Goal: Communication & Community: Participate in discussion

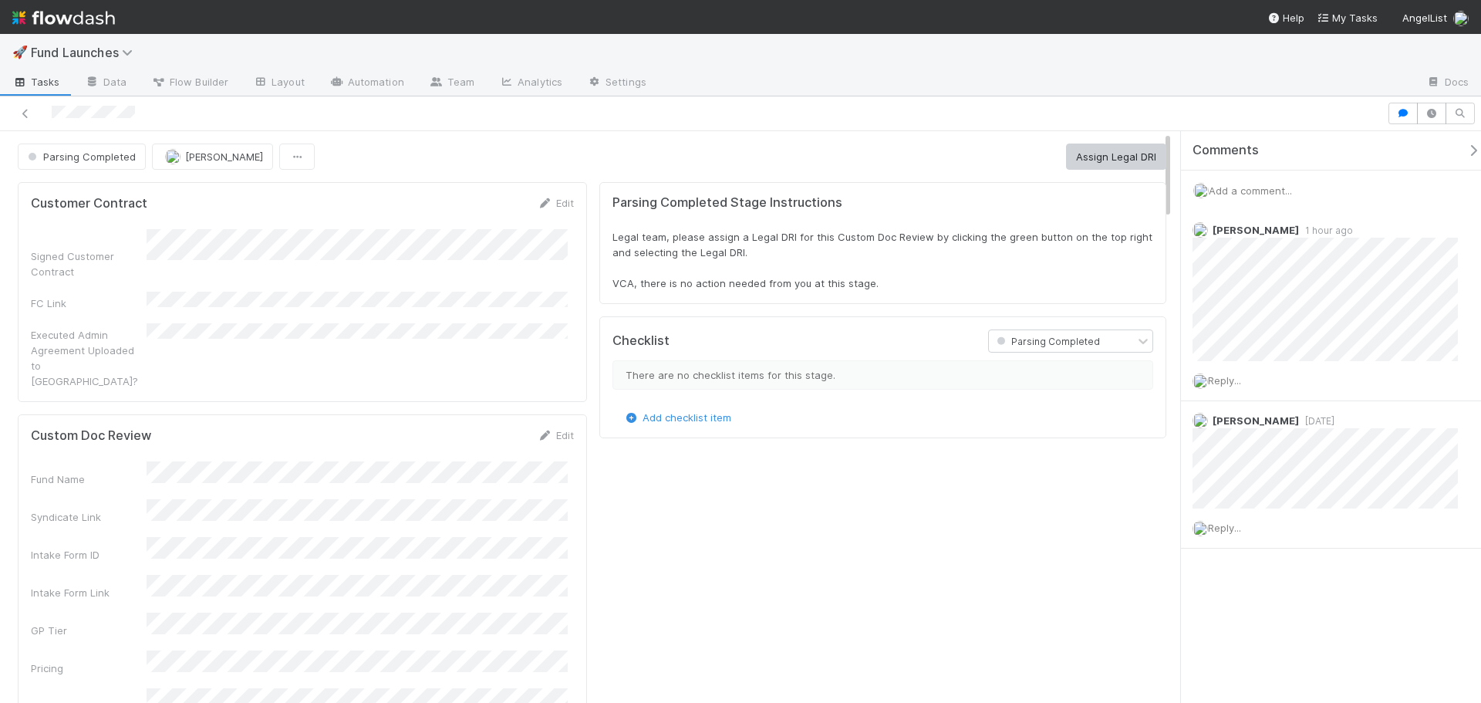
scroll to position [302, 1099]
click at [1241, 180] on div "Add a comment..." at bounding box center [1337, 190] width 312 height 40
click at [1245, 197] on div "Add a comment..." at bounding box center [1337, 190] width 312 height 40
click at [1249, 190] on span "Add a comment..." at bounding box center [1250, 190] width 83 height 12
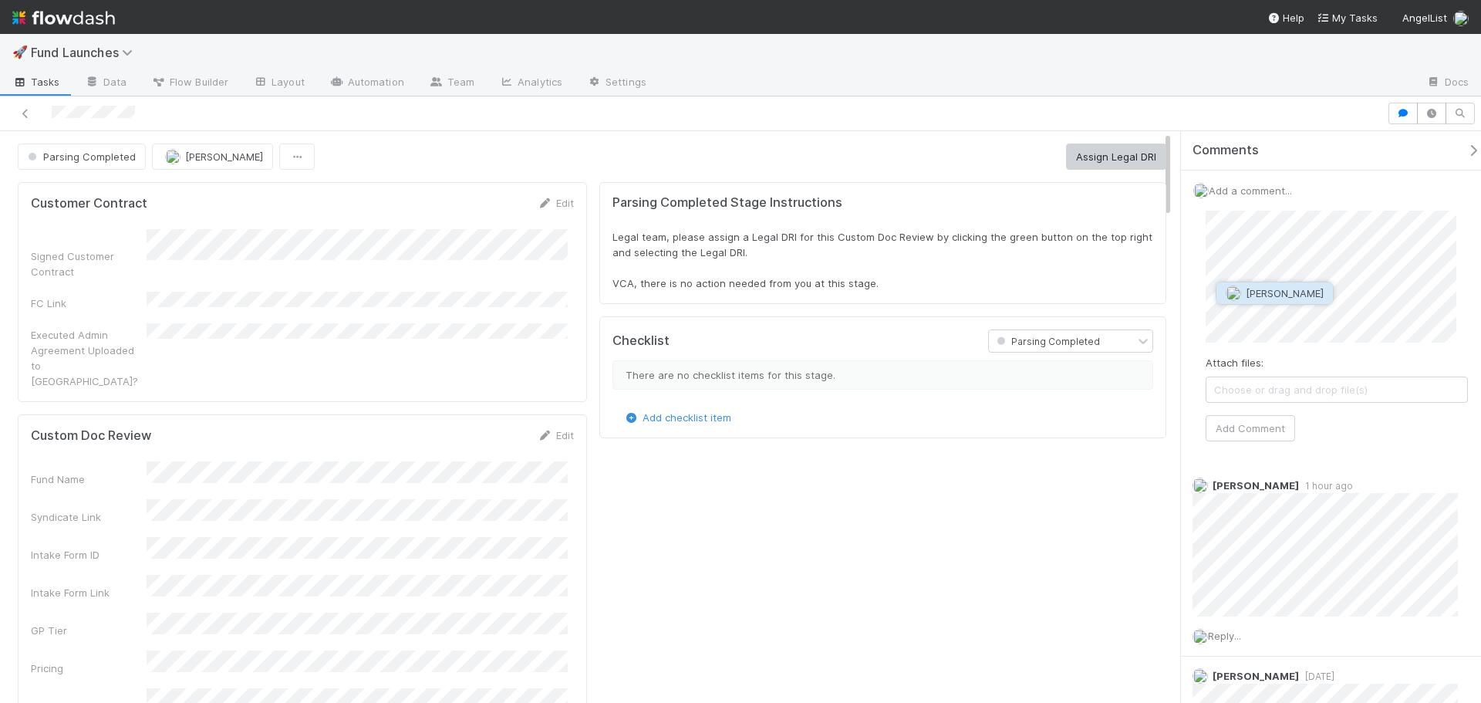
click at [1265, 296] on span "[PERSON_NAME]" at bounding box center [1285, 293] width 78 height 12
click at [1259, 433] on button "Add Comment" at bounding box center [1250, 428] width 89 height 26
click at [1095, 167] on button "Assign Legal DRI" at bounding box center [1116, 156] width 100 height 26
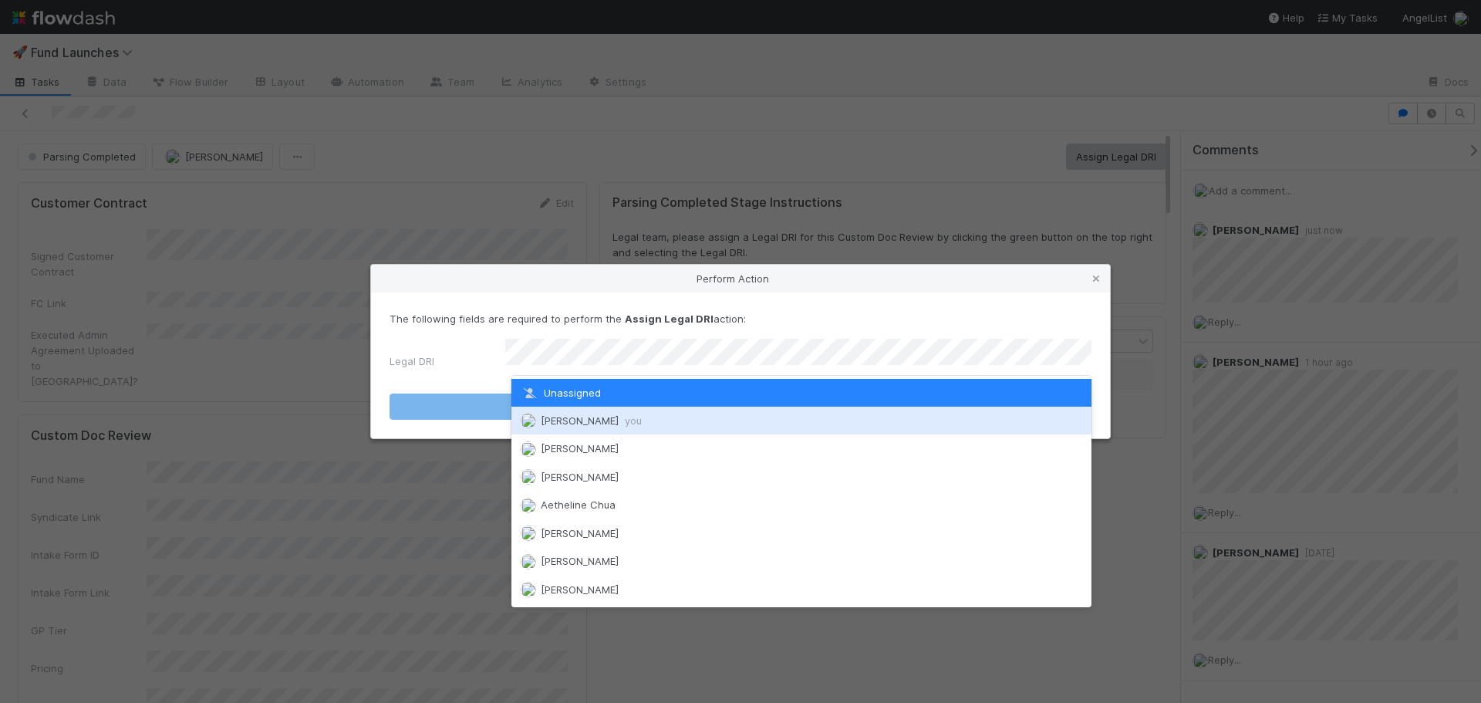
click at [707, 413] on div "Emmett Carrier you" at bounding box center [801, 421] width 580 height 28
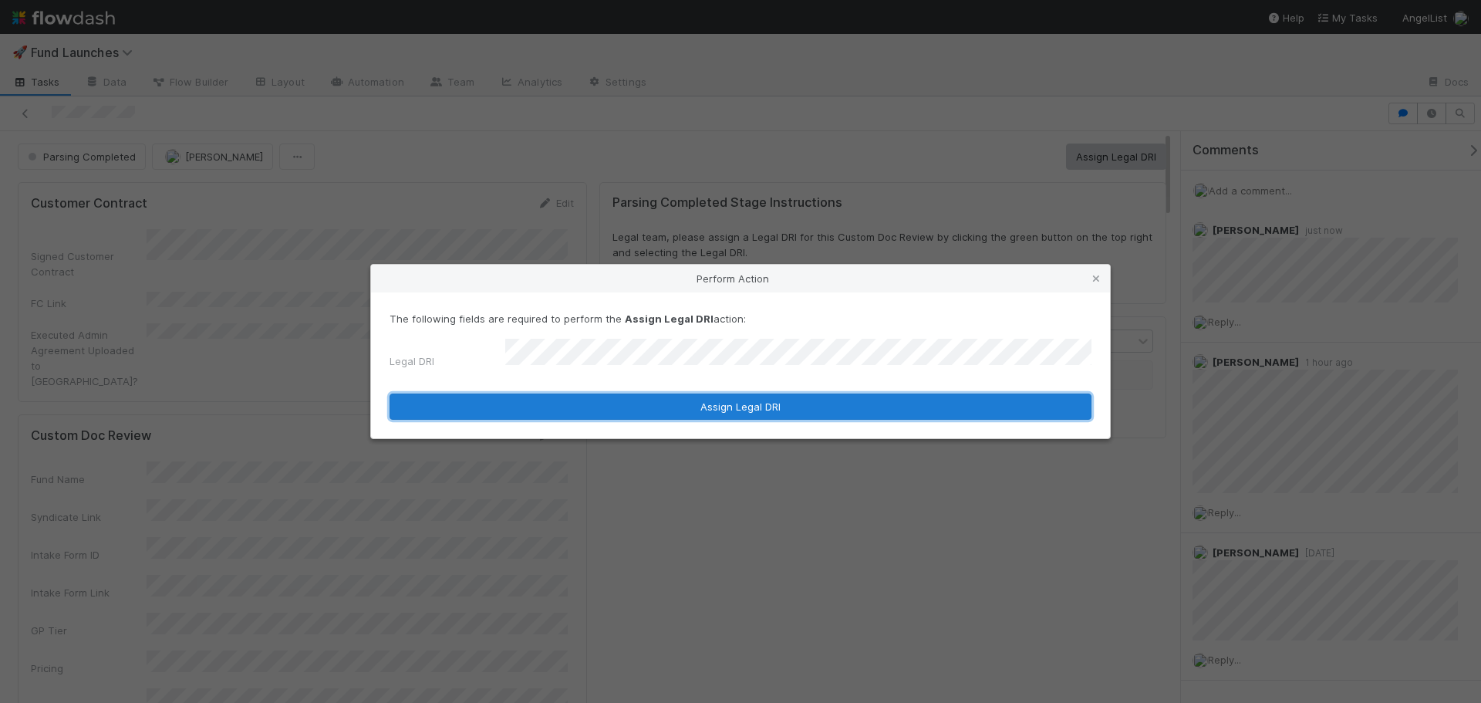
click at [699, 402] on button "Assign Legal DRI" at bounding box center [741, 406] width 702 height 26
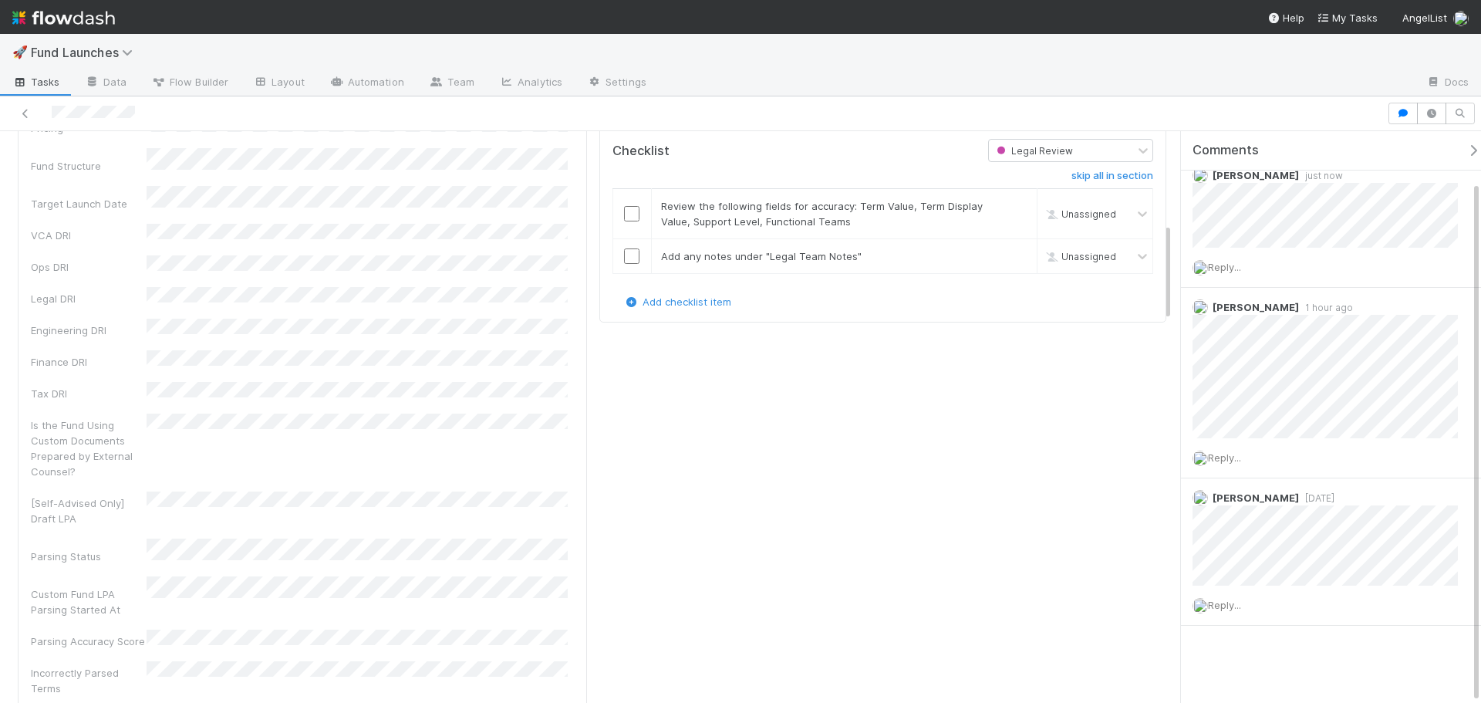
scroll to position [0, 0]
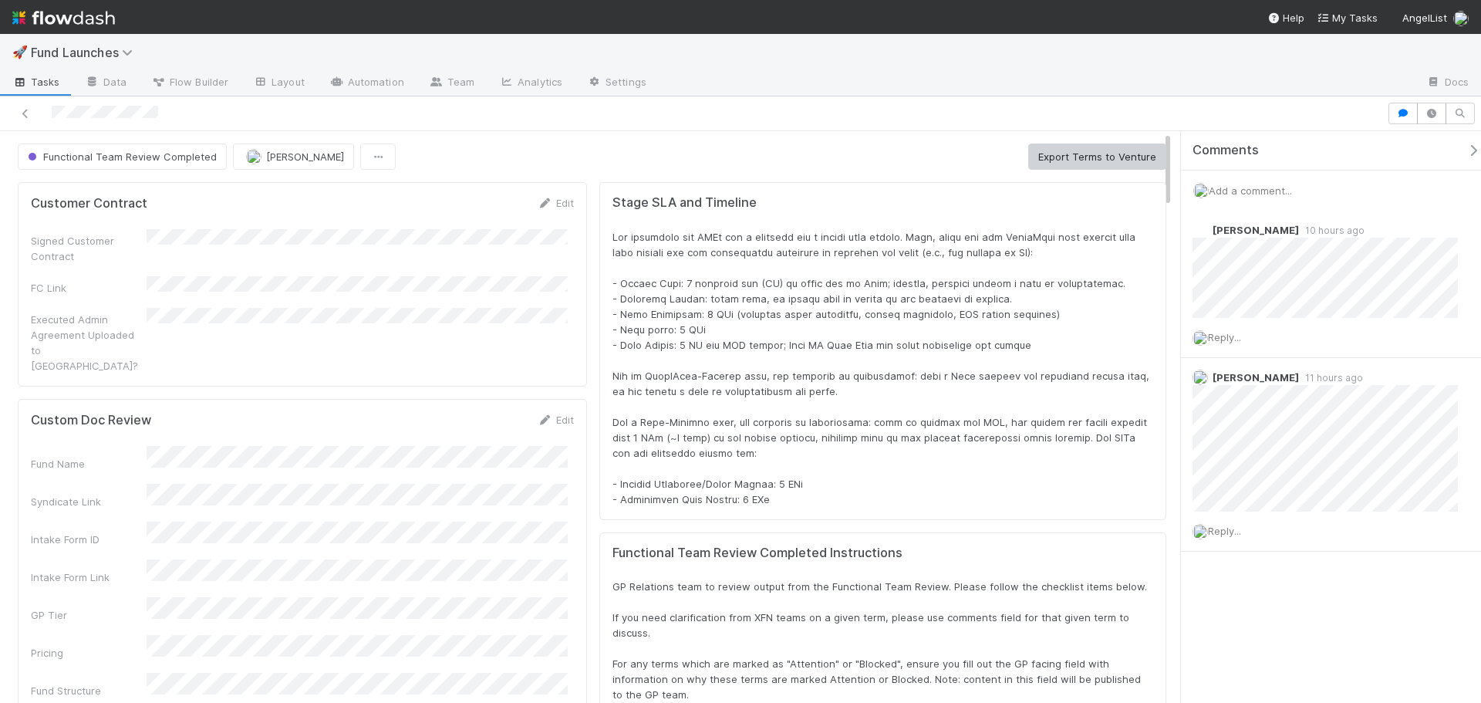
scroll to position [302, 1099]
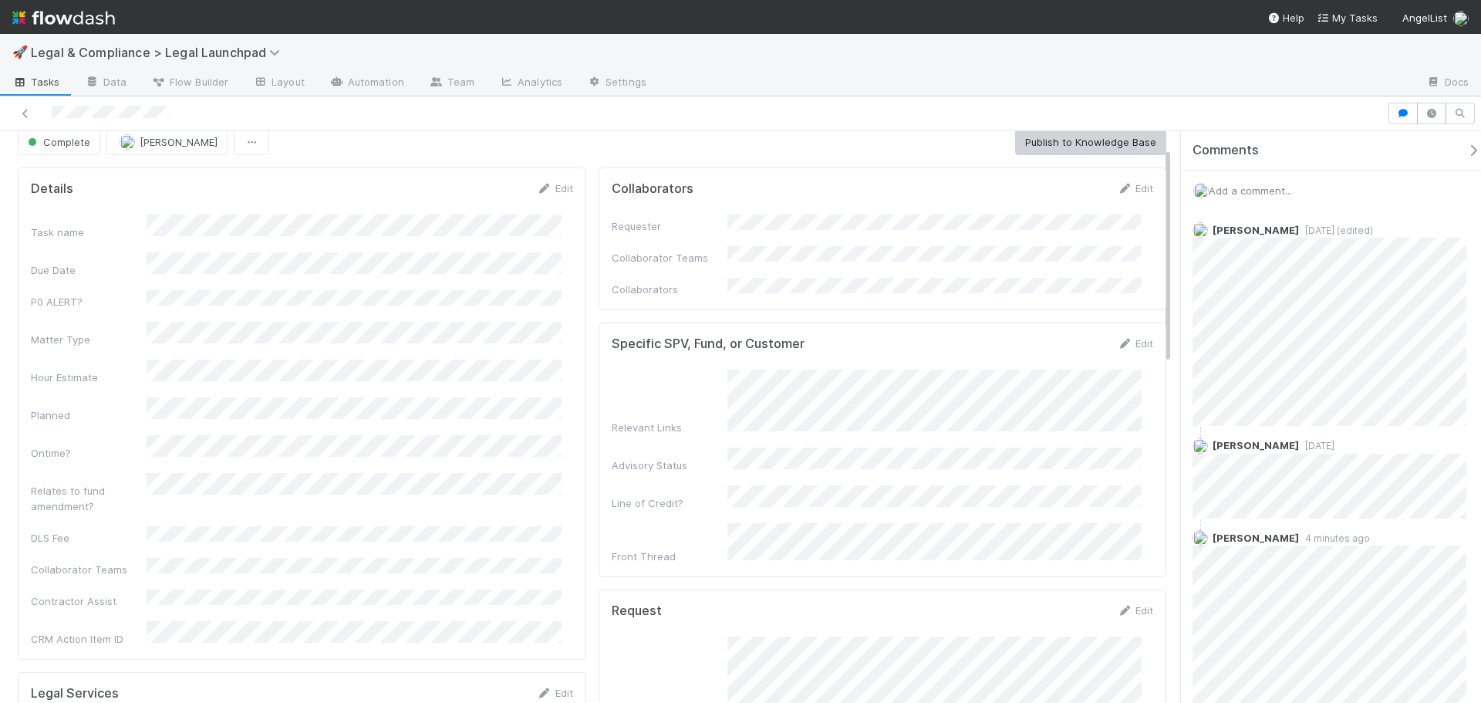
scroll to position [11, 0]
click at [22, 113] on icon at bounding box center [25, 114] width 15 height 10
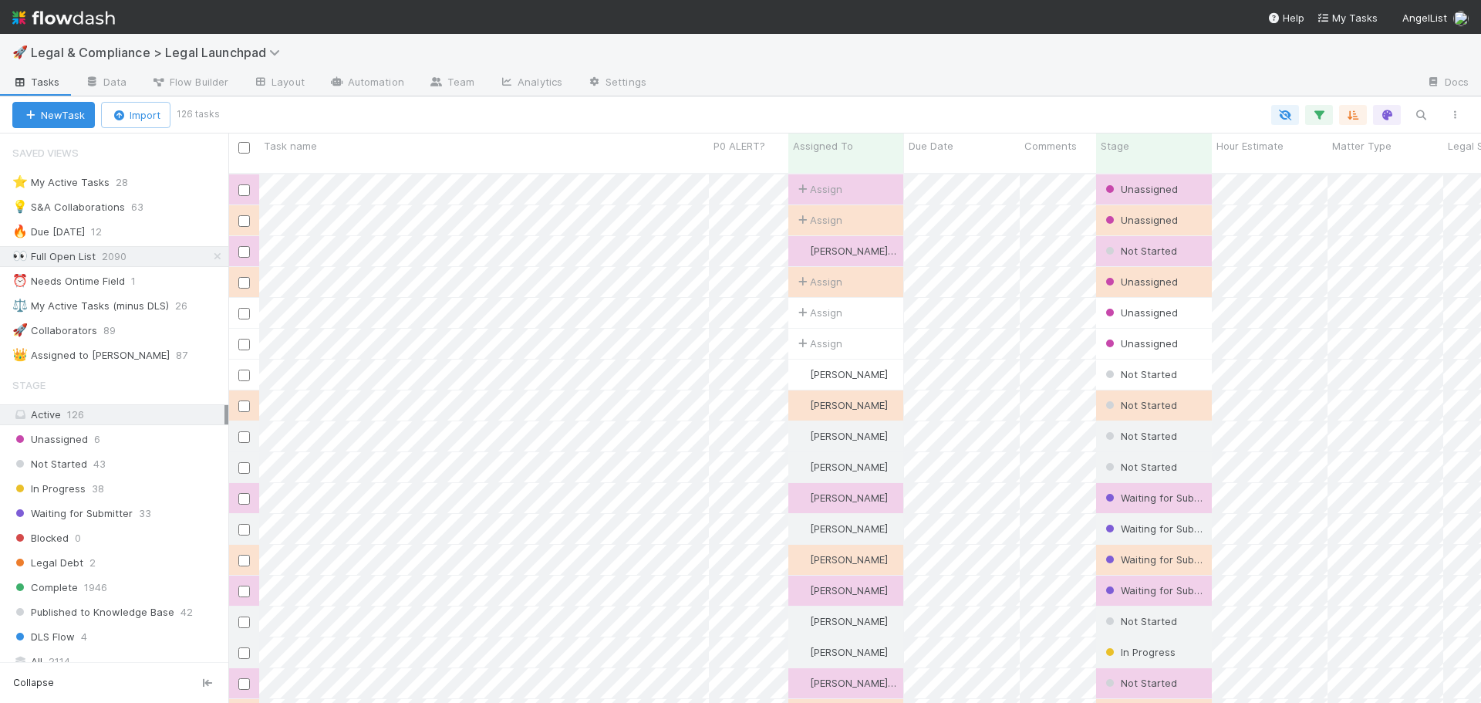
scroll to position [531, 1241]
click at [166, 312] on div "⚖️ My Active Tasks (minus DLS)" at bounding box center [90, 305] width 157 height 19
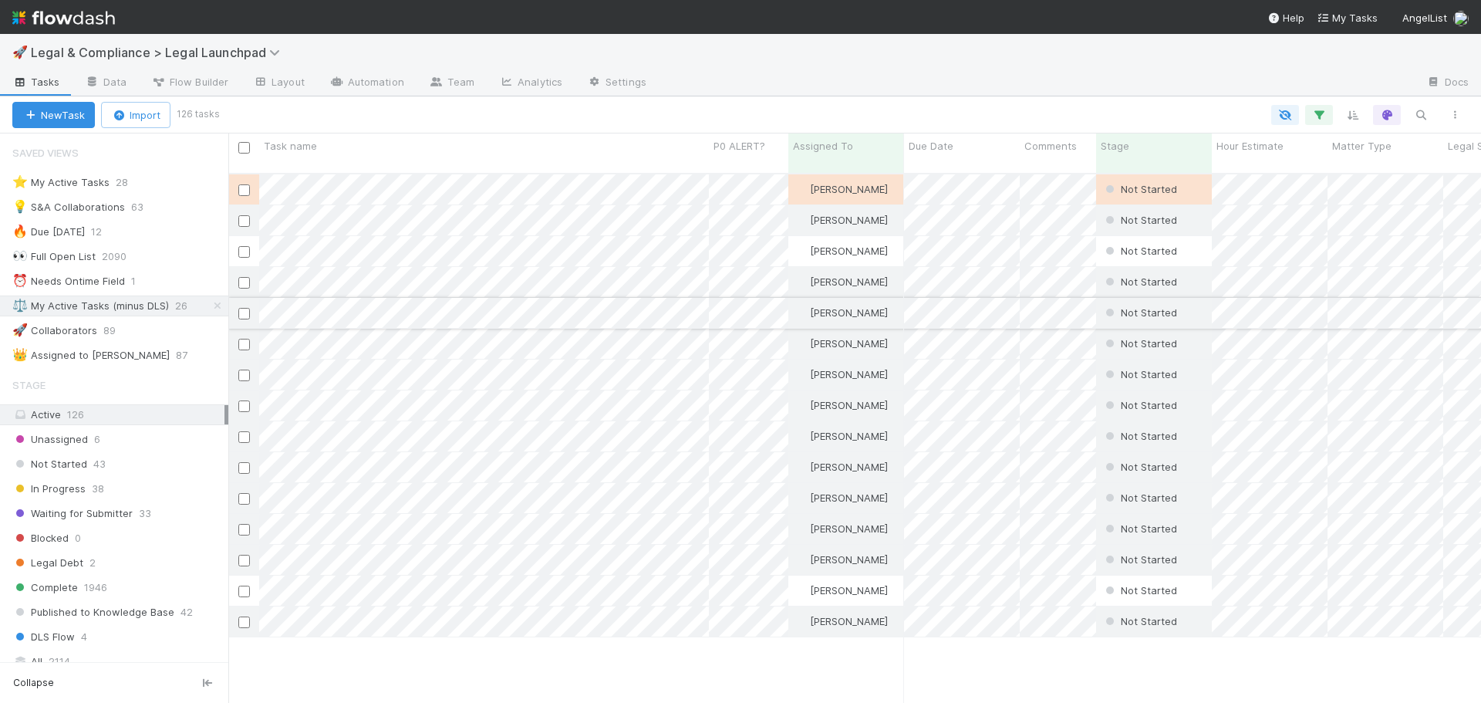
scroll to position [531, 1241]
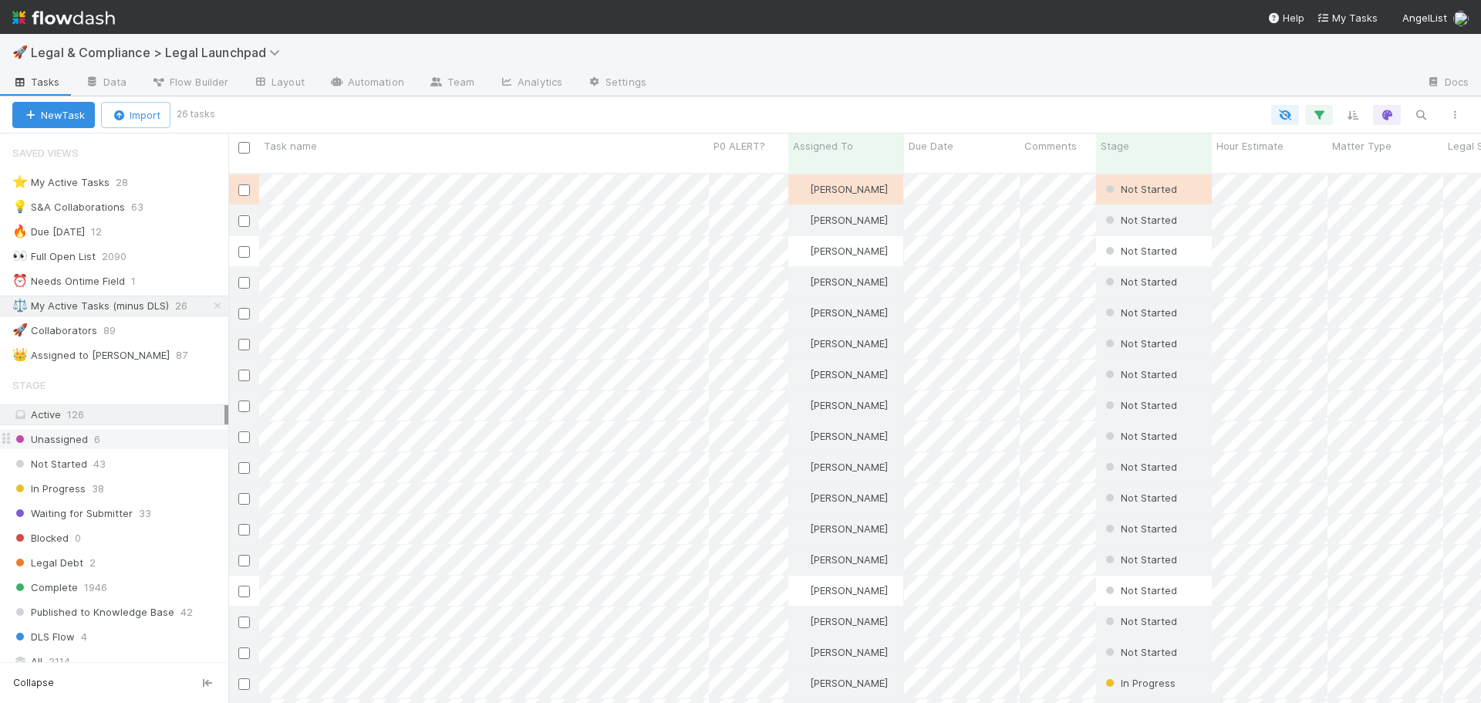
click at [123, 445] on div "Unassigned 6" at bounding box center [120, 439] width 216 height 19
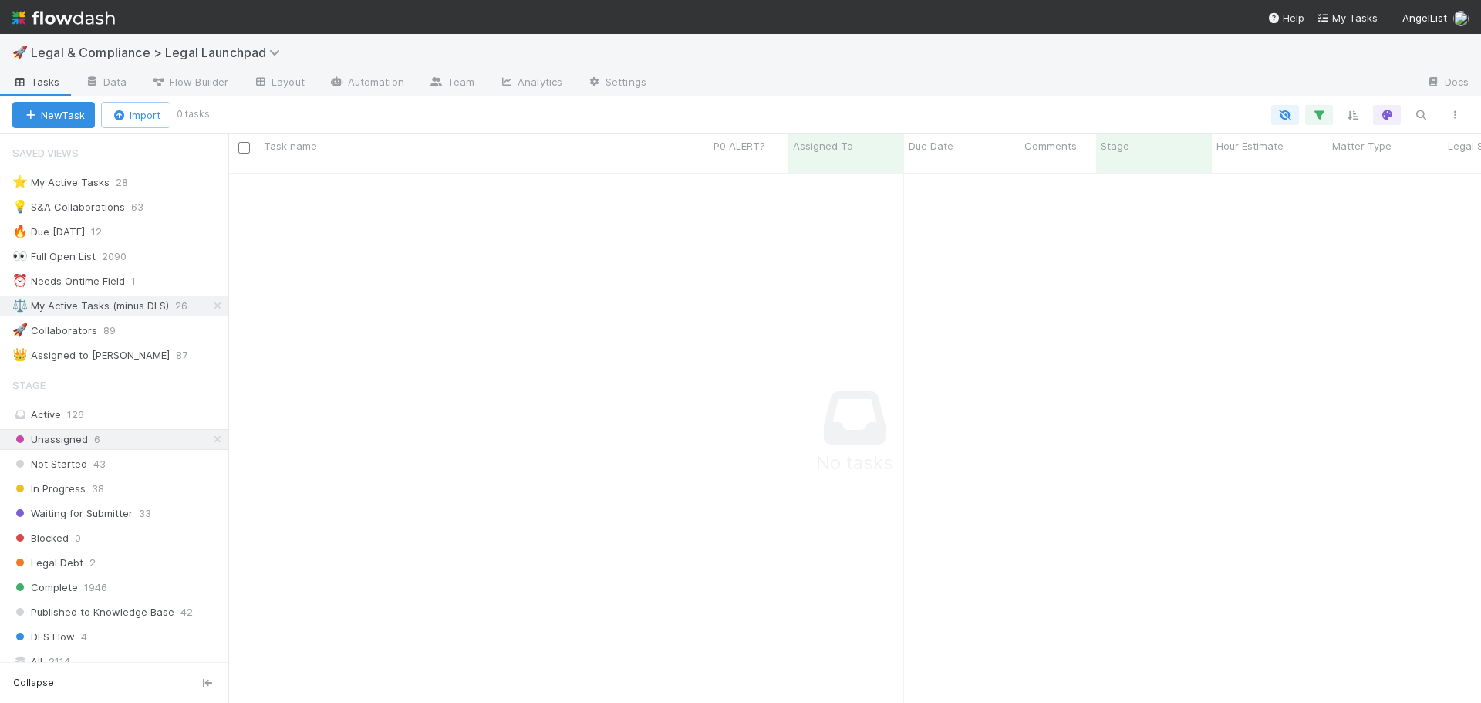
scroll to position [519, 1241]
click at [210, 304] on icon at bounding box center [217, 306] width 15 height 10
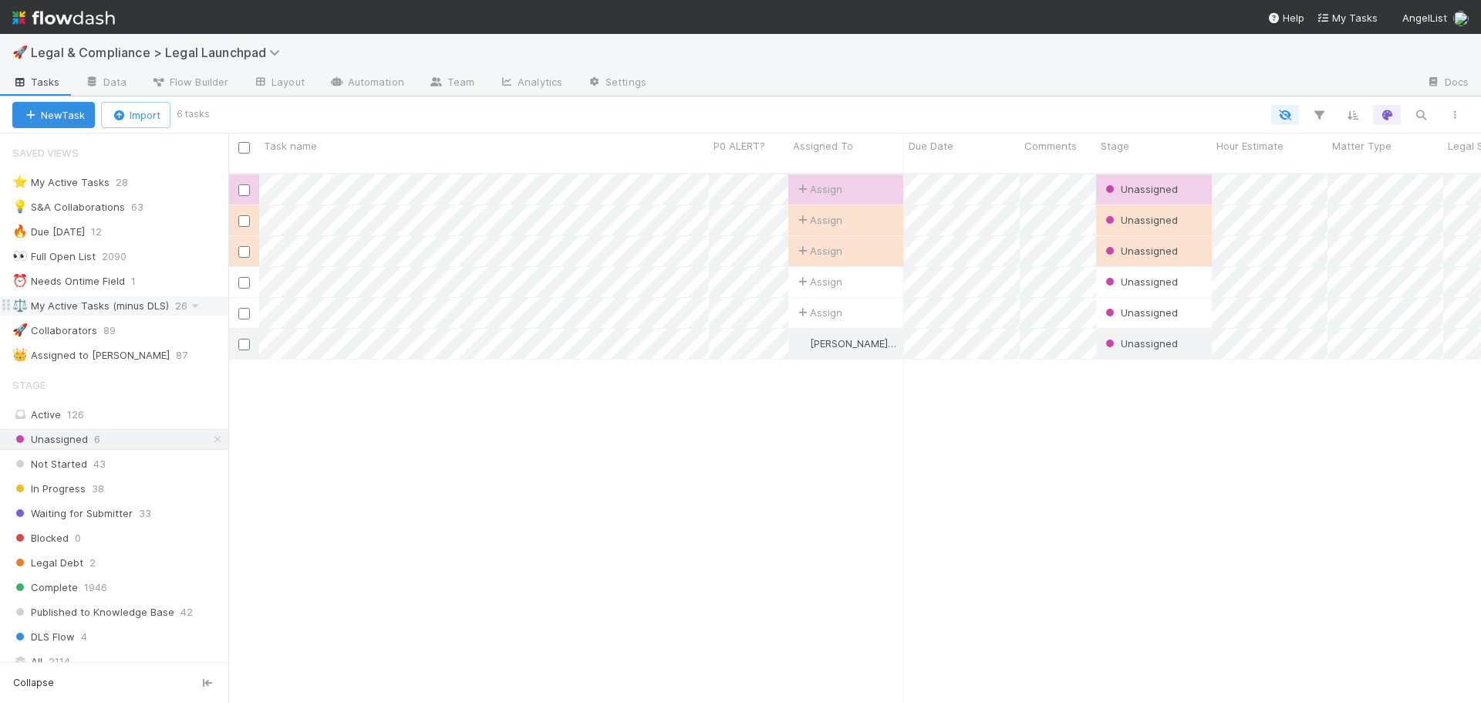
scroll to position [531, 1241]
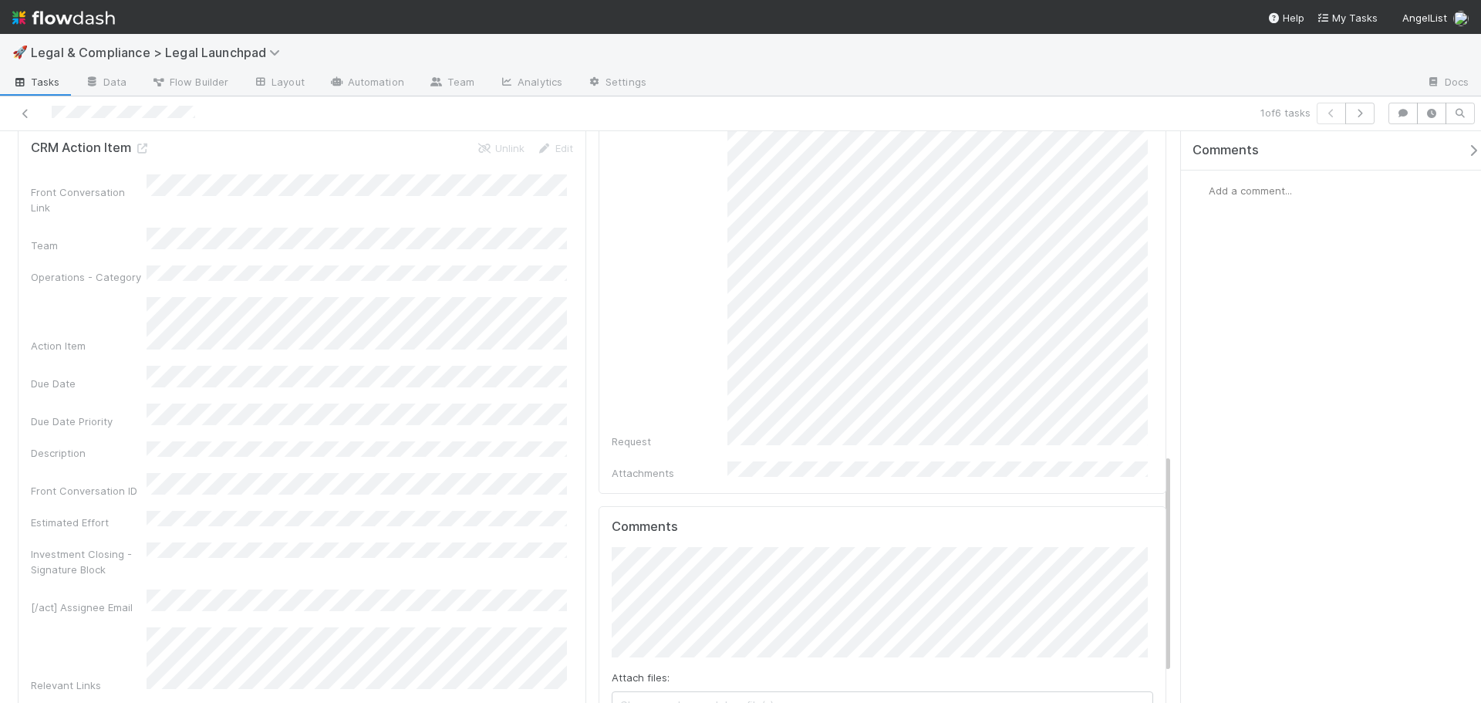
scroll to position [849, 0]
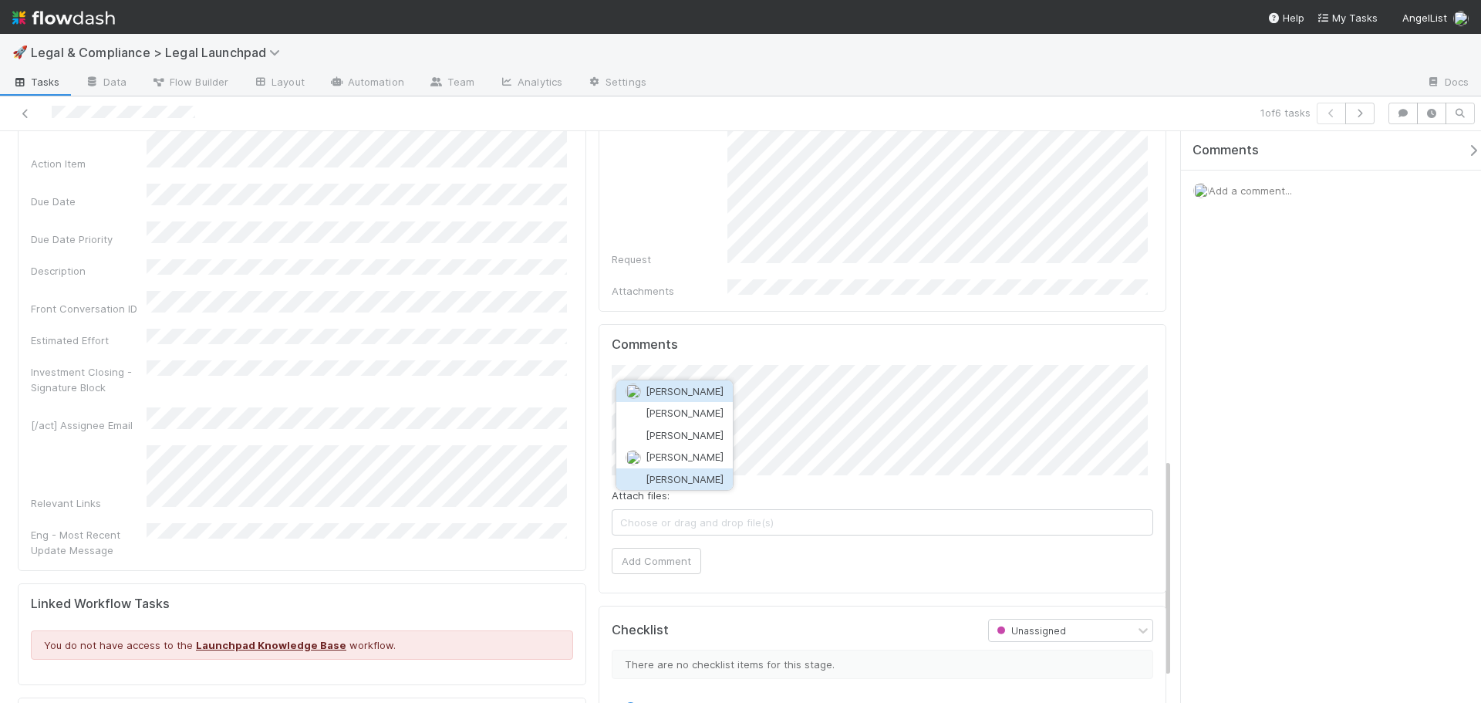
click at [697, 474] on span "[PERSON_NAME]" at bounding box center [685, 479] width 78 height 12
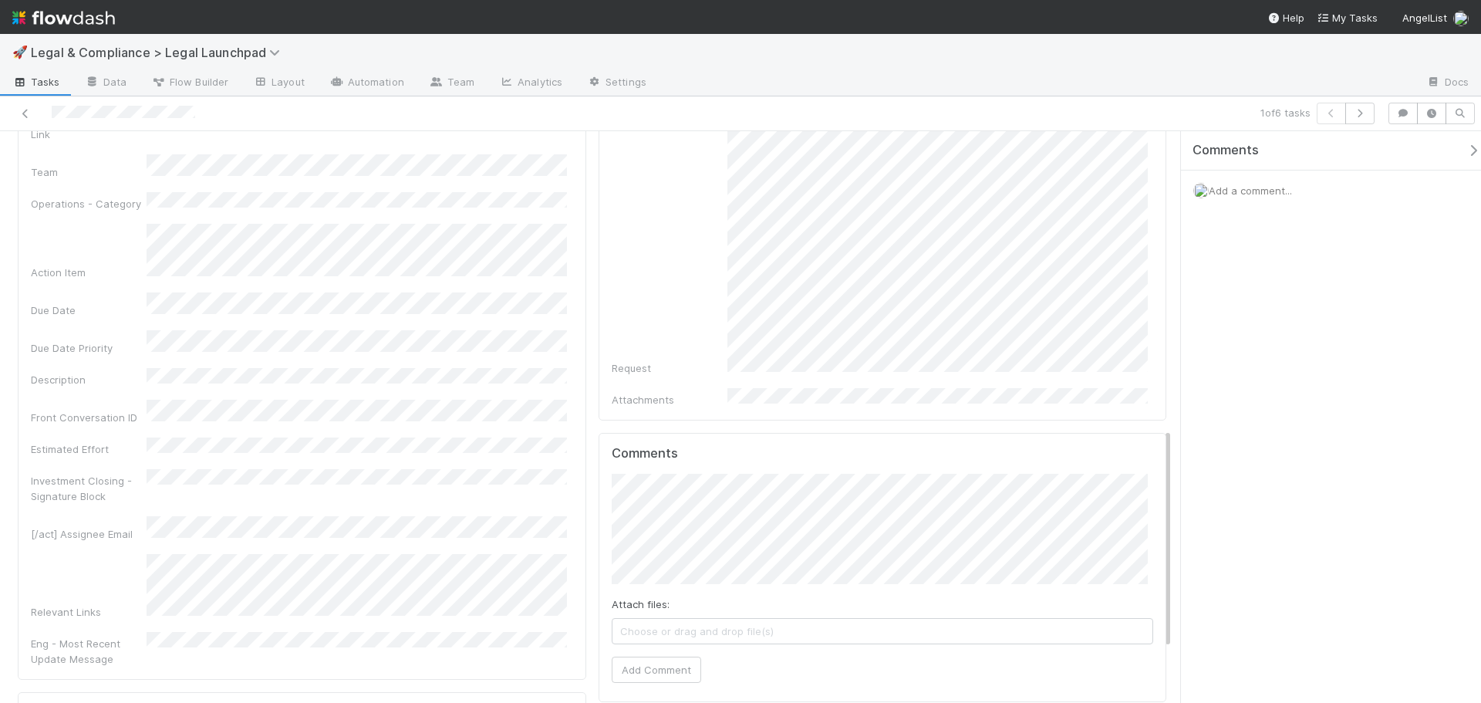
scroll to position [771, 0]
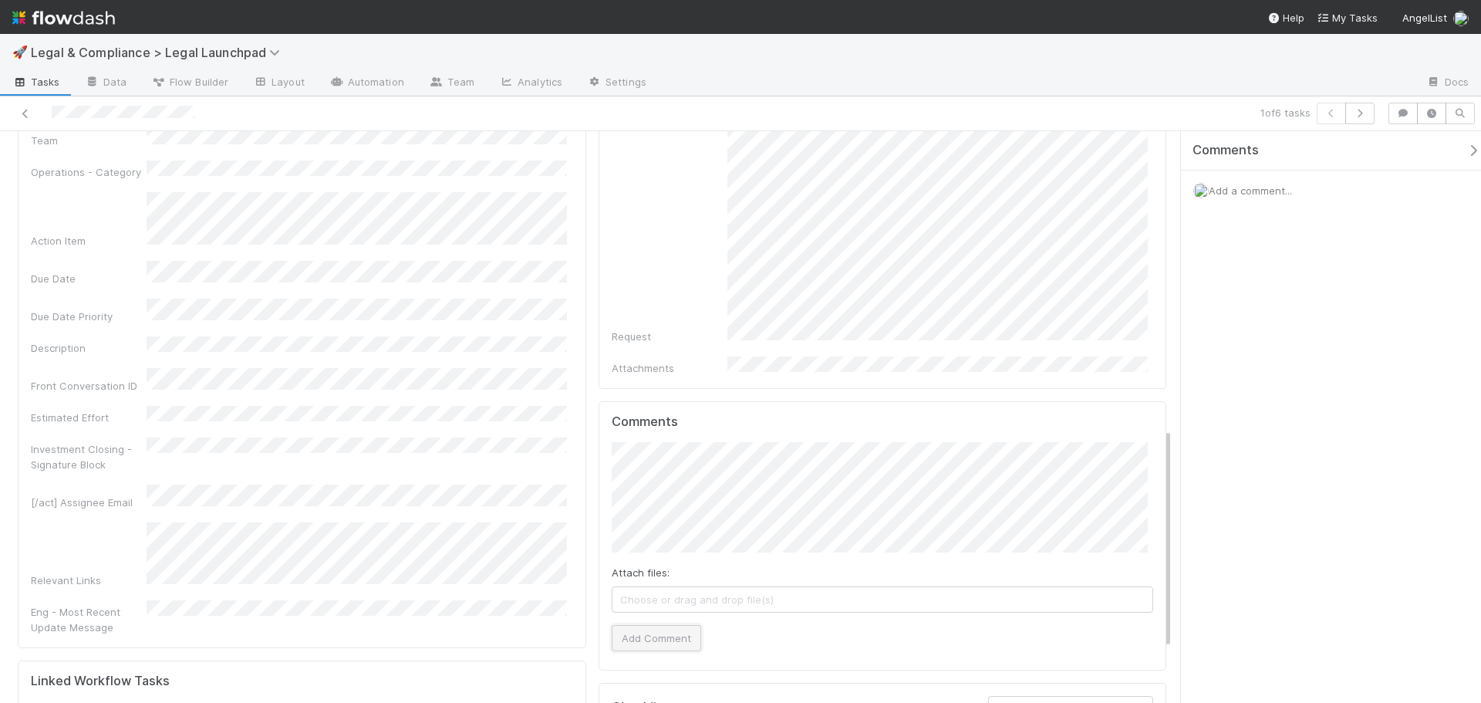
click at [661, 625] on button "Add Comment" at bounding box center [656, 638] width 89 height 26
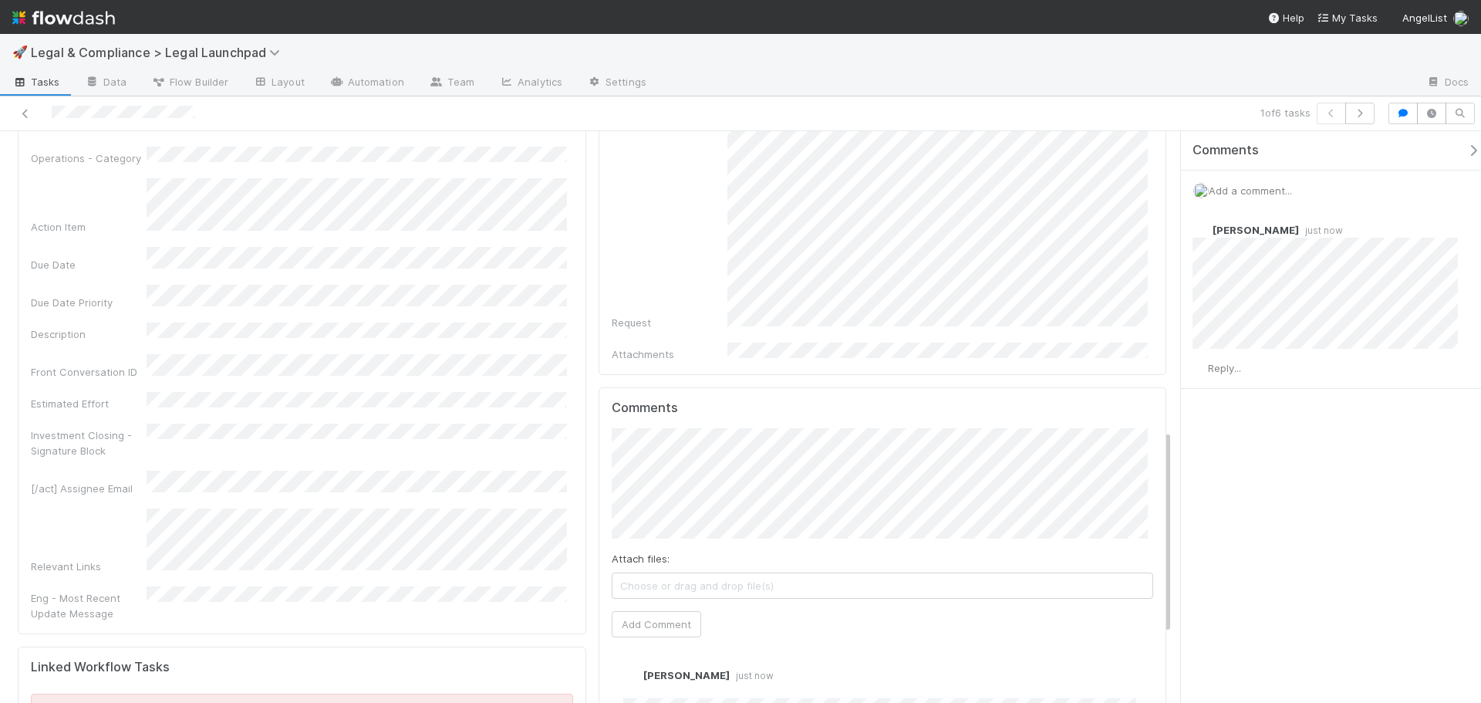
scroll to position [540, 0]
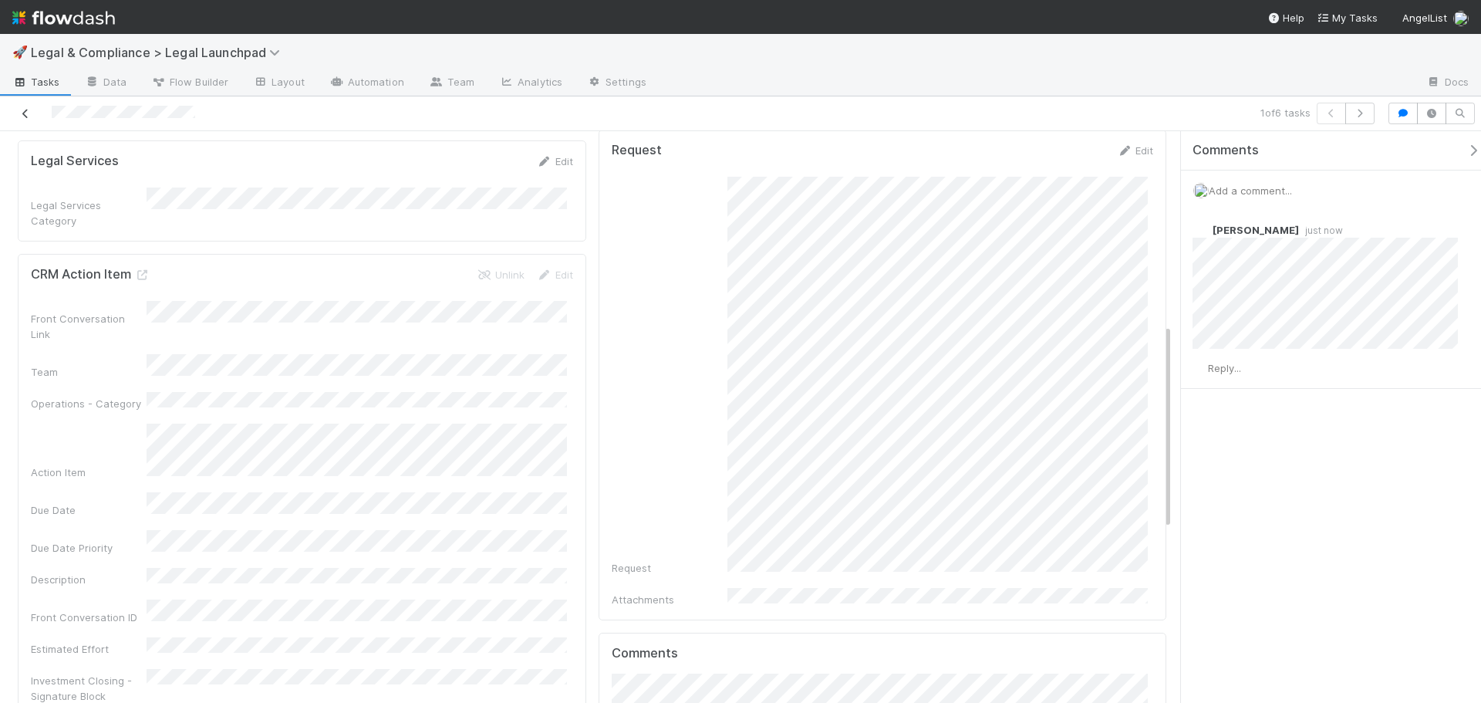
click at [21, 118] on icon at bounding box center [25, 114] width 15 height 10
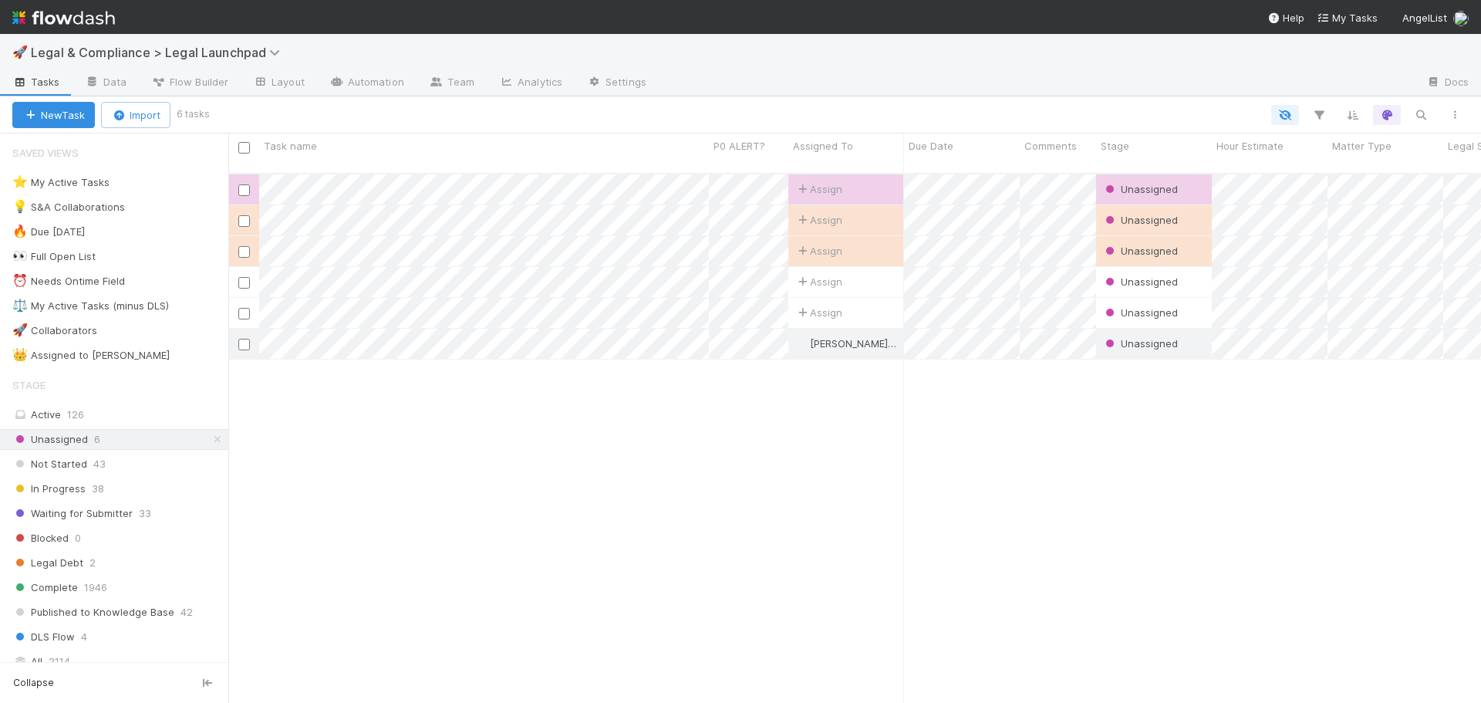
scroll to position [531, 1241]
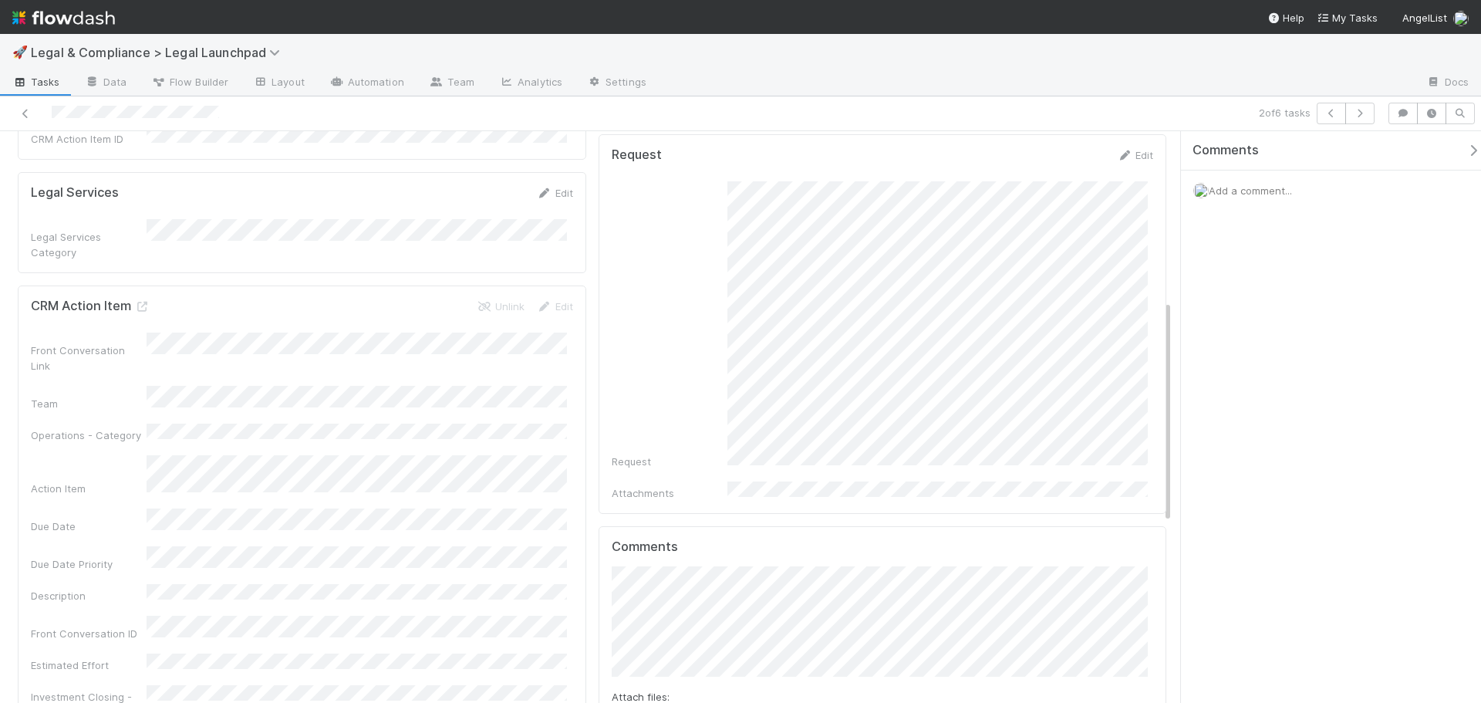
scroll to position [434, 0]
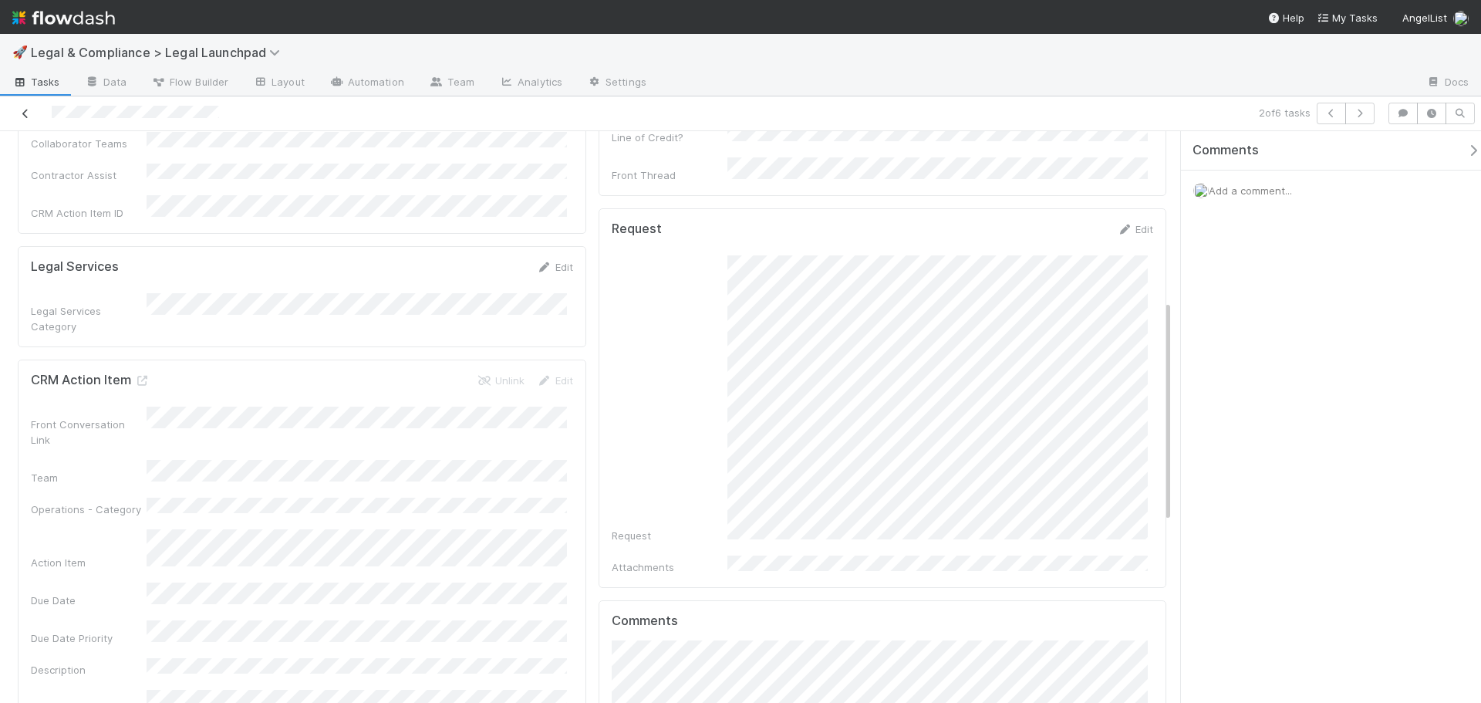
click at [24, 113] on icon at bounding box center [25, 114] width 15 height 10
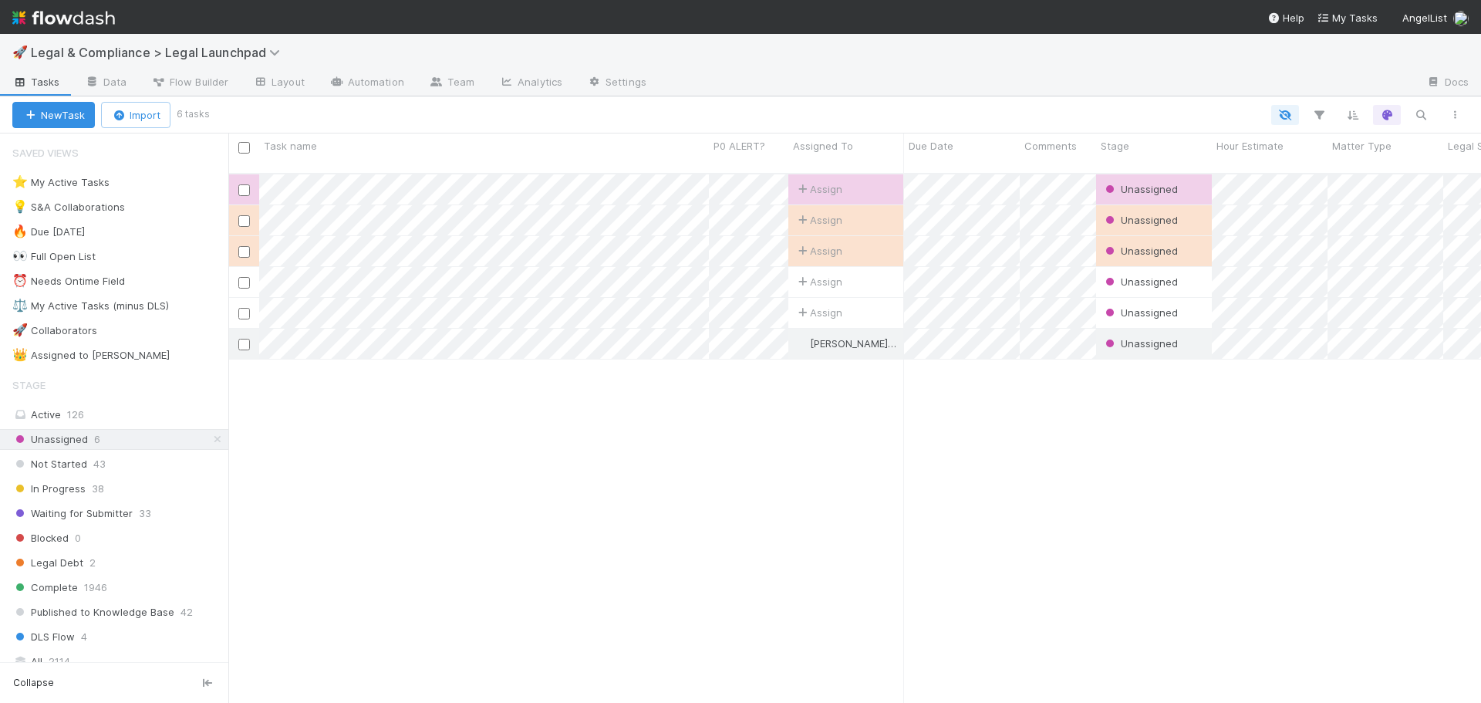
scroll to position [531, 1241]
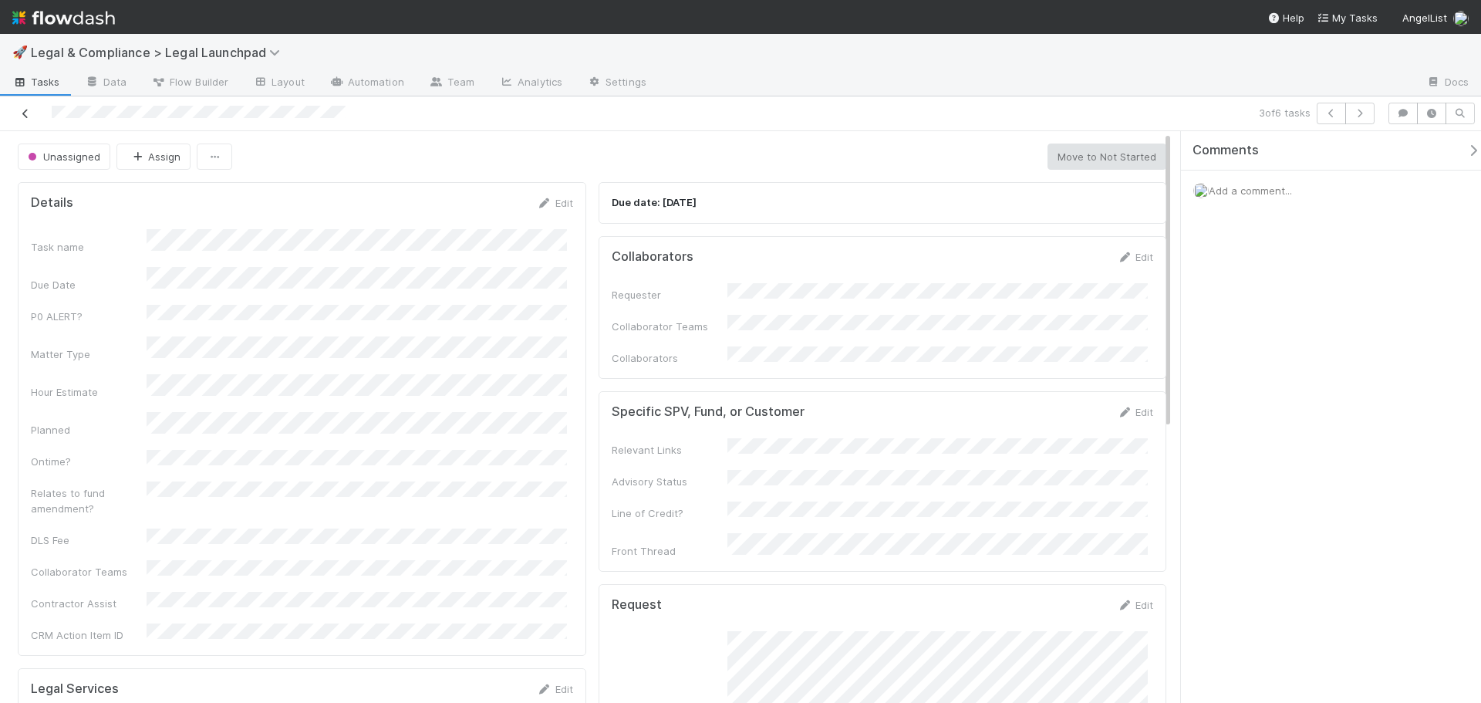
click at [21, 113] on icon at bounding box center [25, 114] width 15 height 10
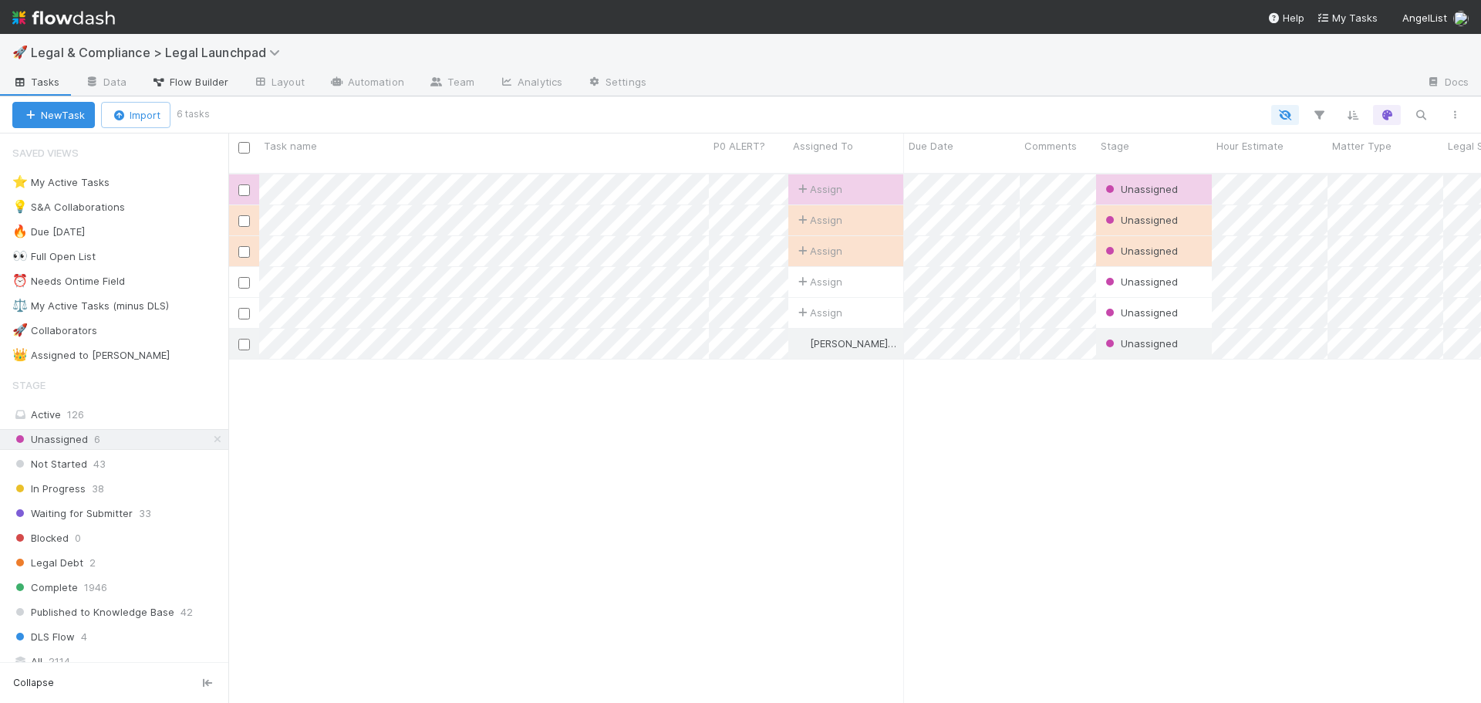
scroll to position [531, 1241]
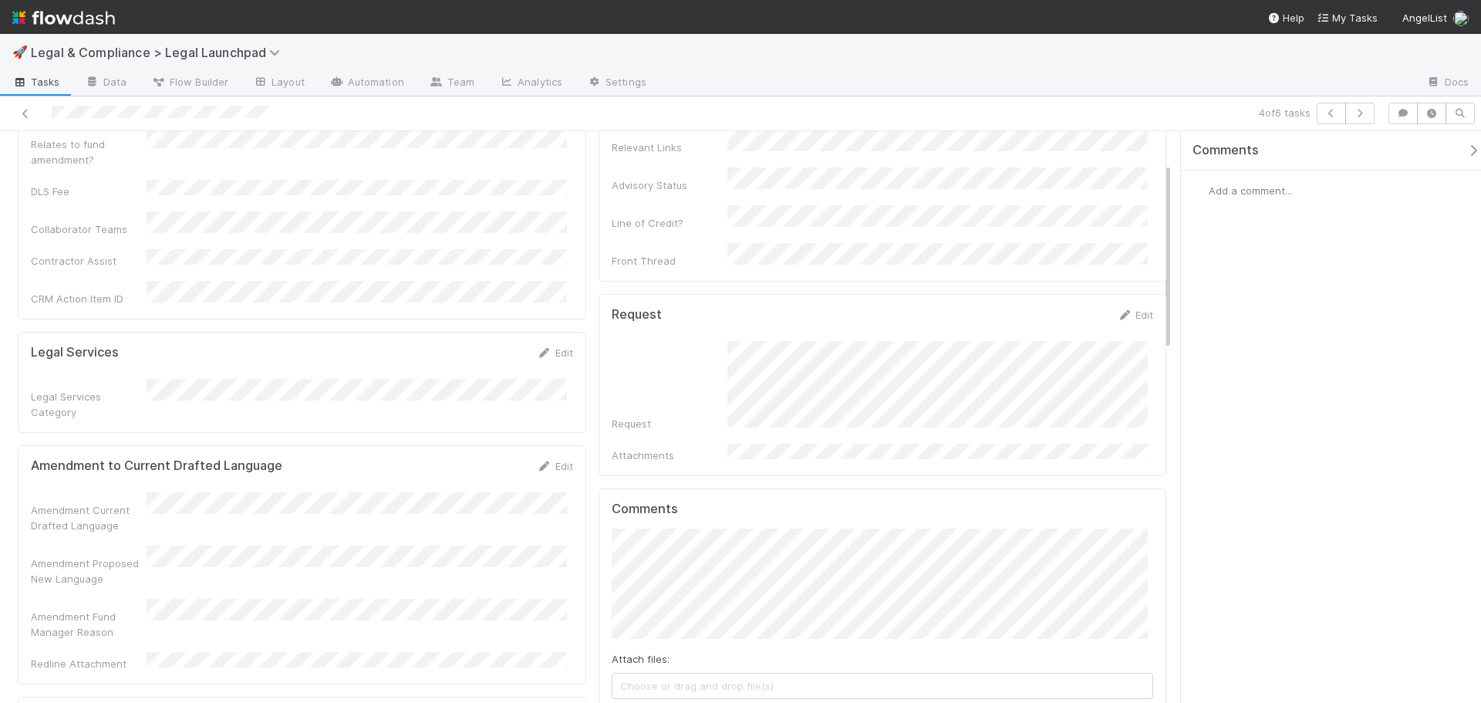
scroll to position [386, 0]
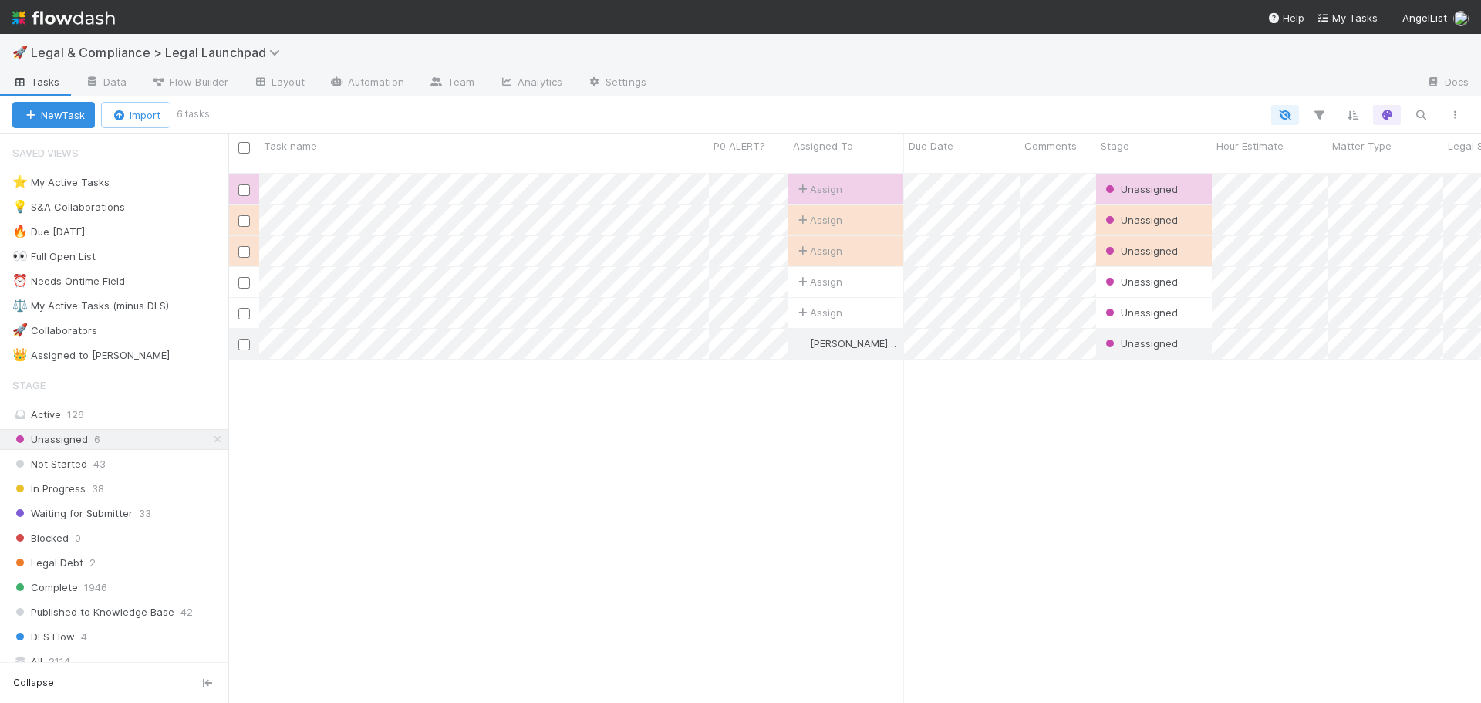
scroll to position [531, 1241]
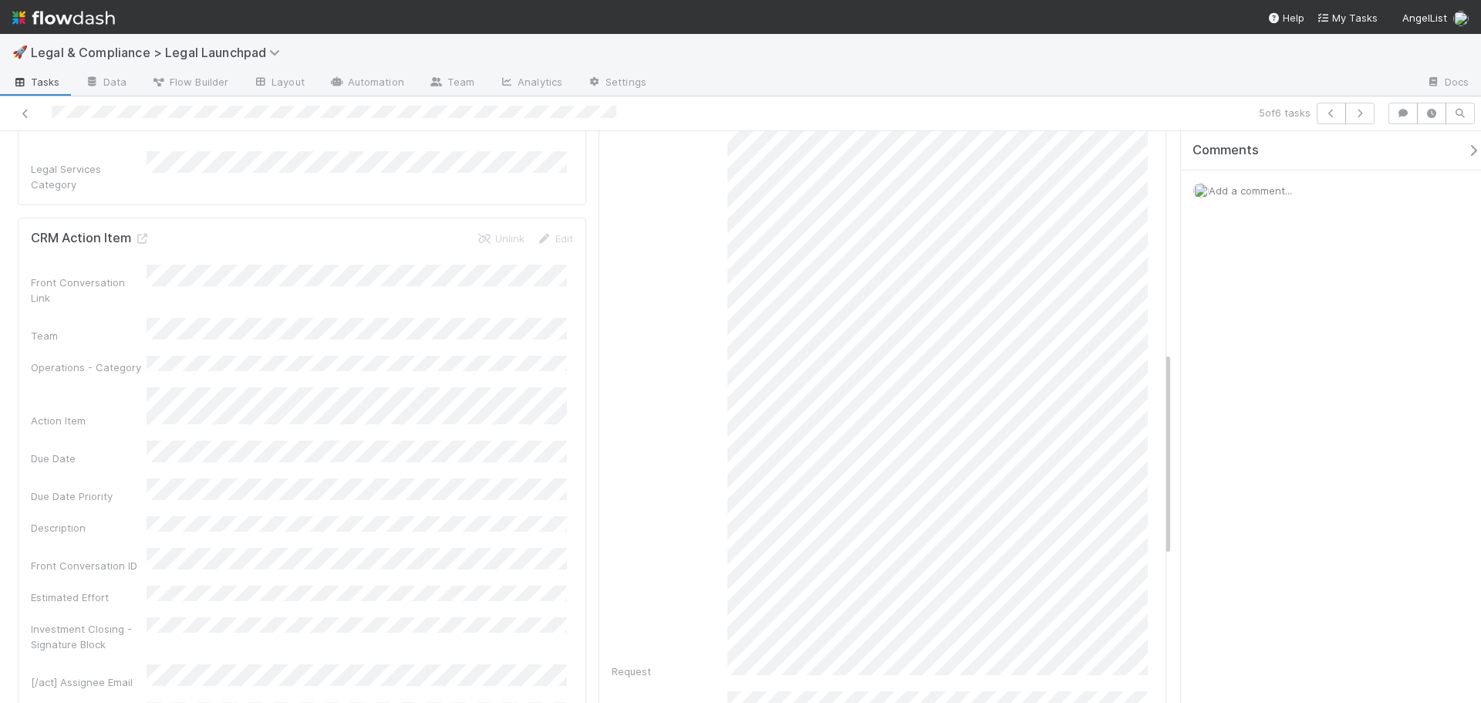
scroll to position [617, 0]
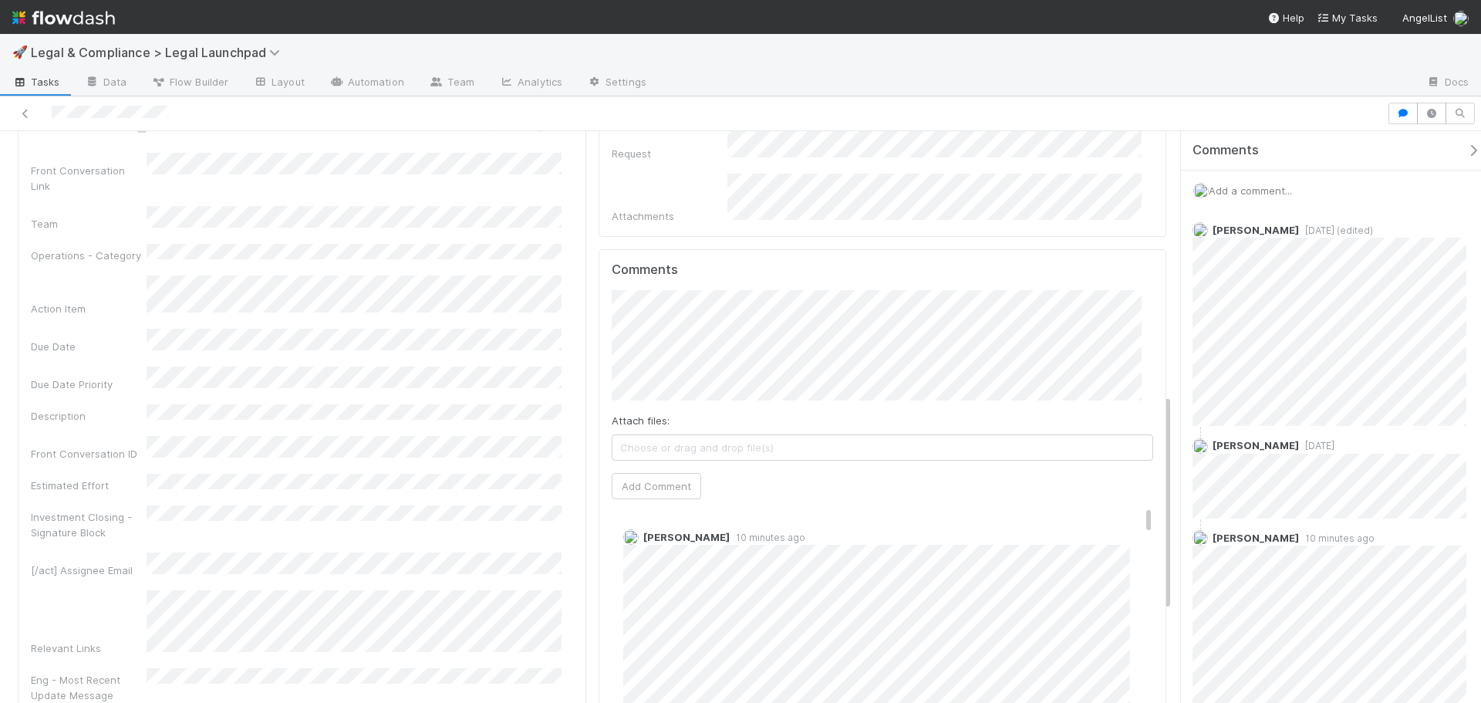
scroll to position [617, 0]
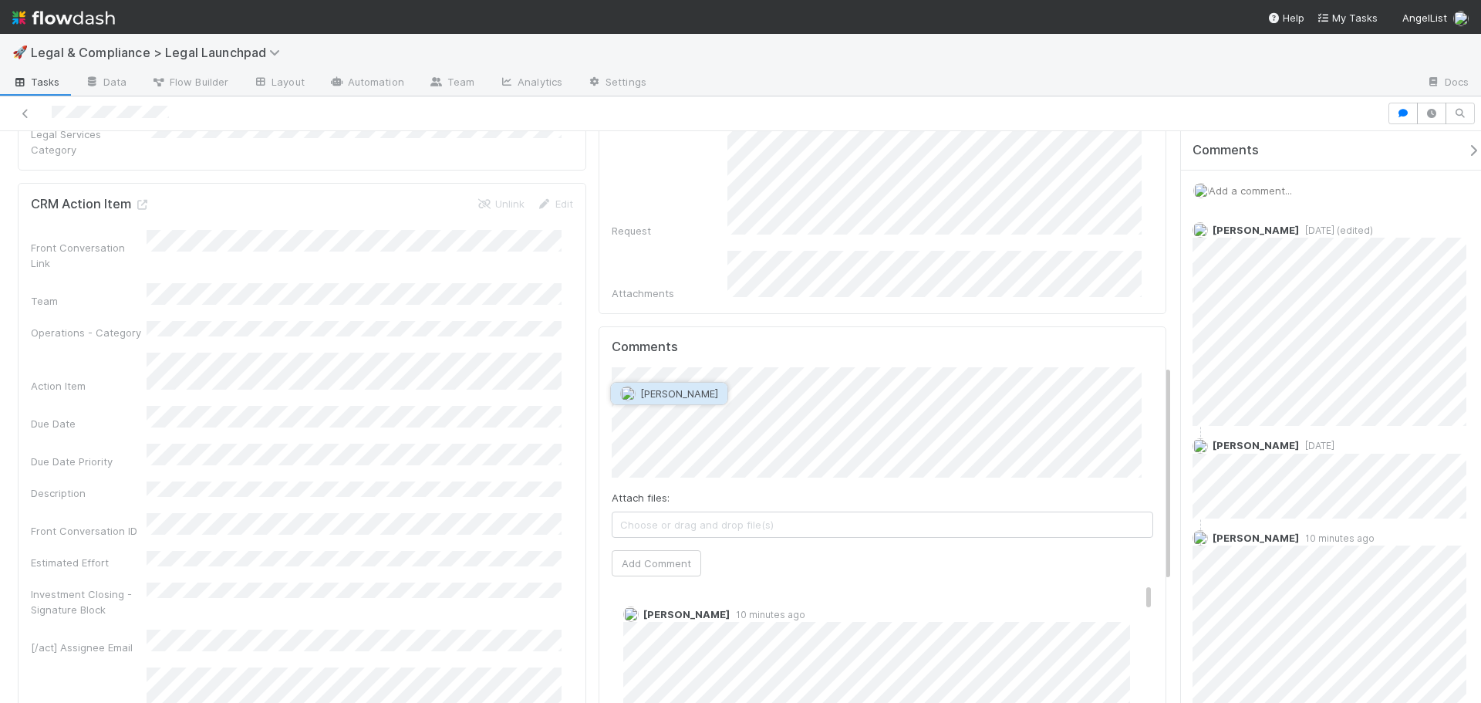
click at [658, 396] on span "[PERSON_NAME]" at bounding box center [679, 393] width 78 height 12
click at [642, 550] on button "Add Comment" at bounding box center [656, 563] width 89 height 26
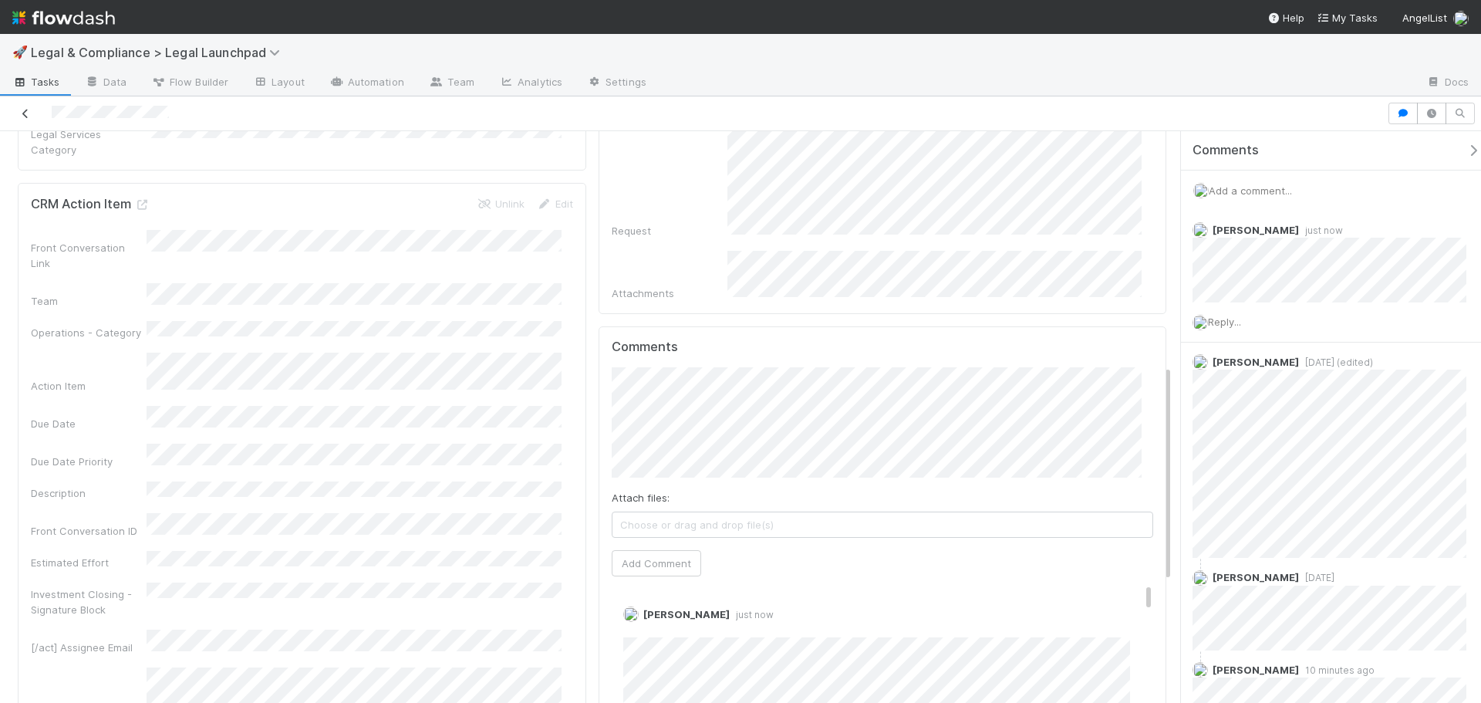
click at [23, 110] on icon at bounding box center [25, 114] width 15 height 10
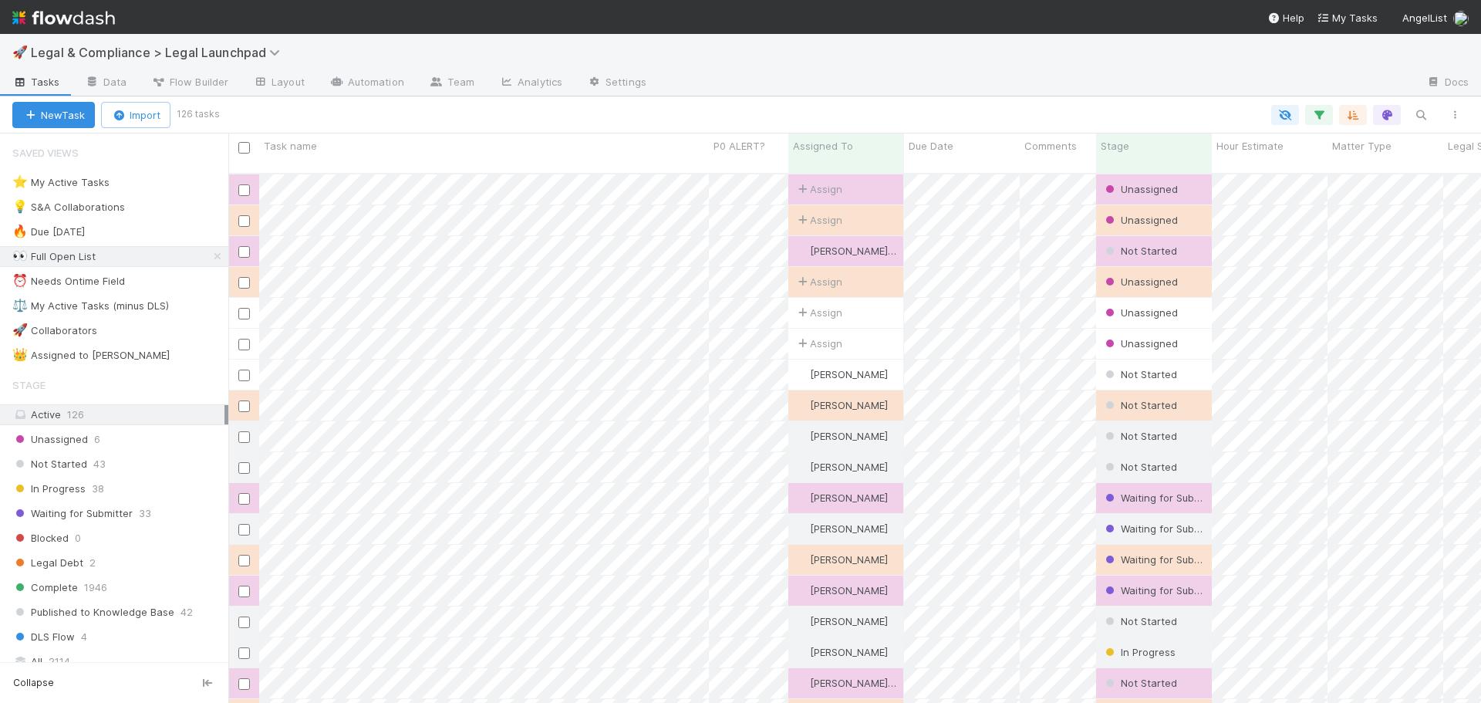
scroll to position [531, 1241]
